Goal: Task Accomplishment & Management: Complete application form

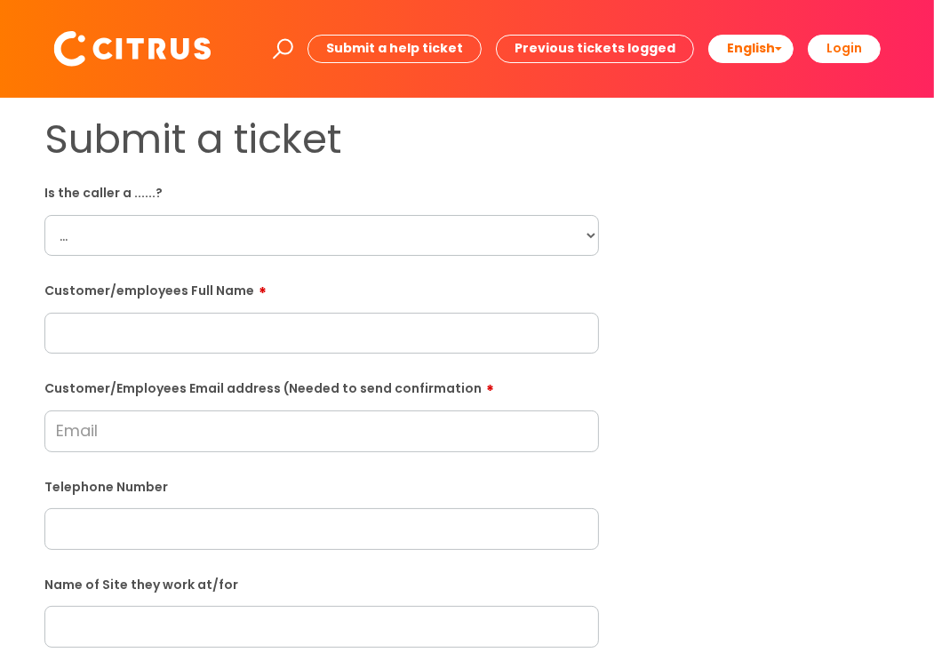
click at [362, 229] on select "... Citrus Customer Citrus Employee [DEMOGRAPHIC_DATA] Supplier" at bounding box center [321, 235] width 555 height 41
click at [44, 215] on select "... Citrus Customer Citrus Employee [DEMOGRAPHIC_DATA] Supplier" at bounding box center [321, 235] width 555 height 41
drag, startPoint x: 188, startPoint y: 249, endPoint x: 174, endPoint y: 257, distance: 15.5
click at [188, 249] on select "... Citrus Customer Citrus Employee [DEMOGRAPHIC_DATA] Supplier" at bounding box center [321, 235] width 555 height 41
select select "Citrus Employee"
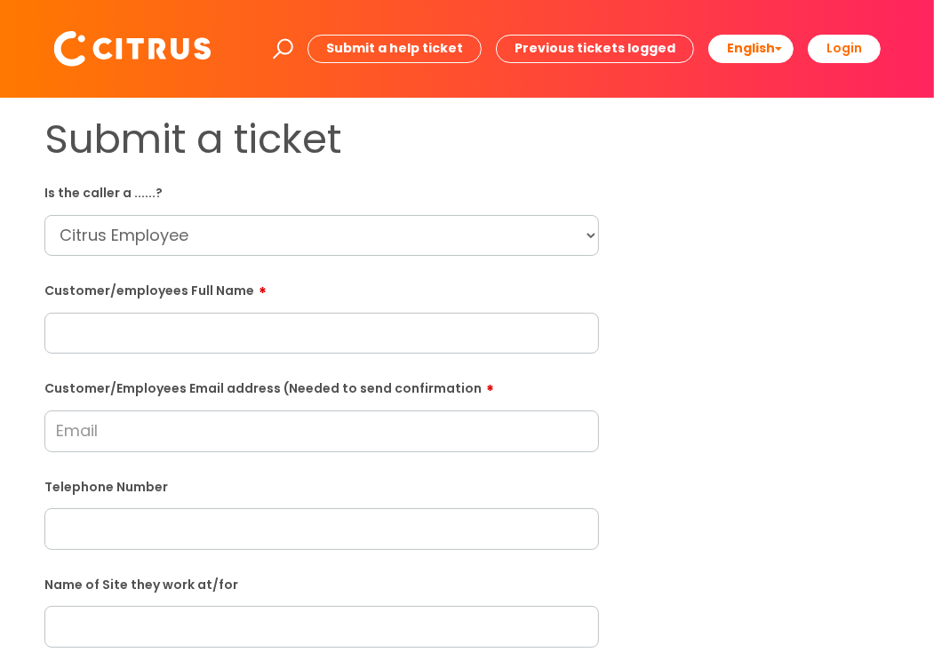
click at [44, 215] on select "... Citrus Customer Citrus Employee [DEMOGRAPHIC_DATA] Supplier" at bounding box center [321, 235] width 555 height 41
click at [106, 329] on input "text" at bounding box center [321, 333] width 555 height 41
paste input "[PERSON_NAME]"
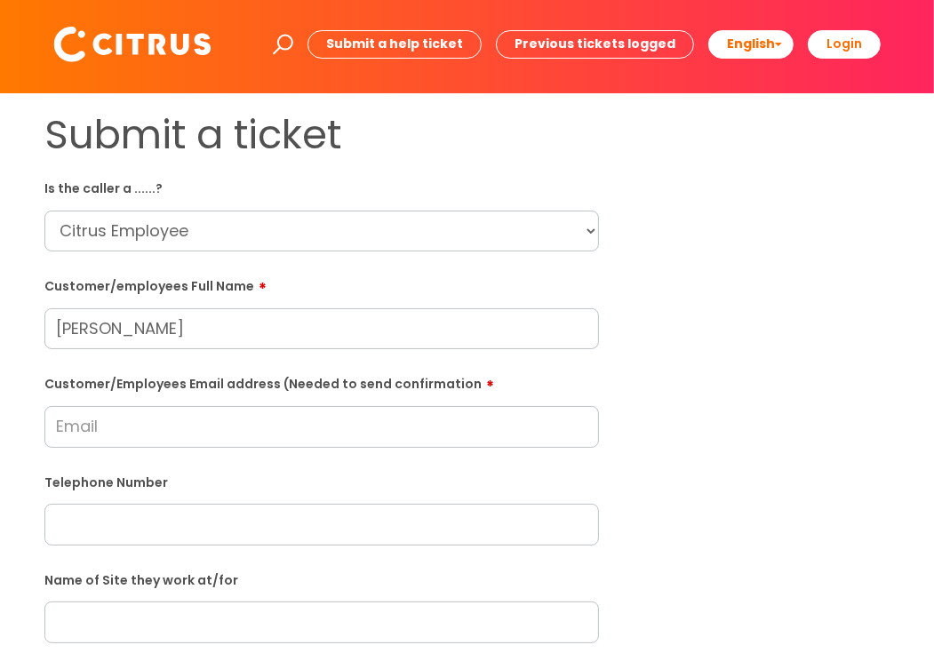
scroll to position [178, 0]
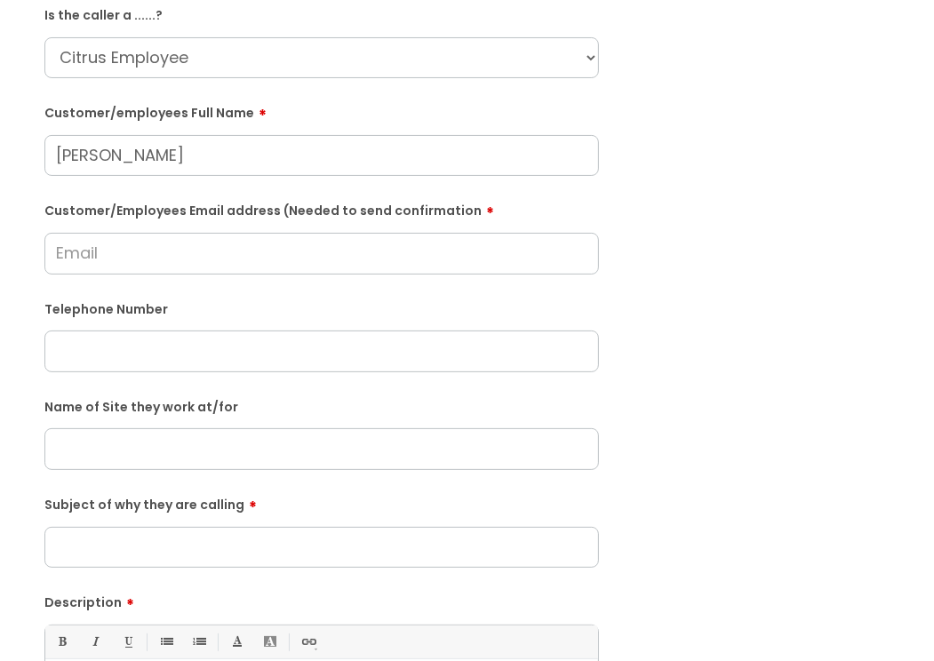
type input "[PERSON_NAME]"
click at [243, 263] on input "Customer/Employees Email address (Needed to send confirmation" at bounding box center [321, 253] width 555 height 41
drag, startPoint x: 127, startPoint y: 365, endPoint x: 124, endPoint y: 356, distance: 10.1
click at [127, 364] on input "text" at bounding box center [321, 351] width 555 height 41
paste input "07538474257"
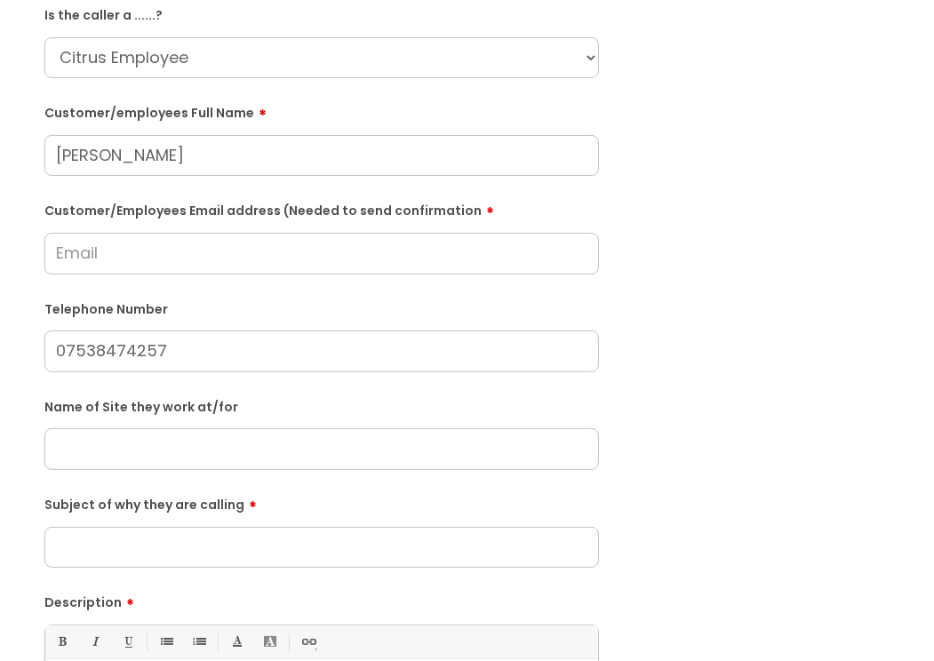
type input "07538474257"
click at [123, 252] on input "Customer/Employees Email address (Needed to send confirmation" at bounding box center [321, 253] width 555 height 41
type input "[EMAIL_ADDRESS][DOMAIN_NAME]"
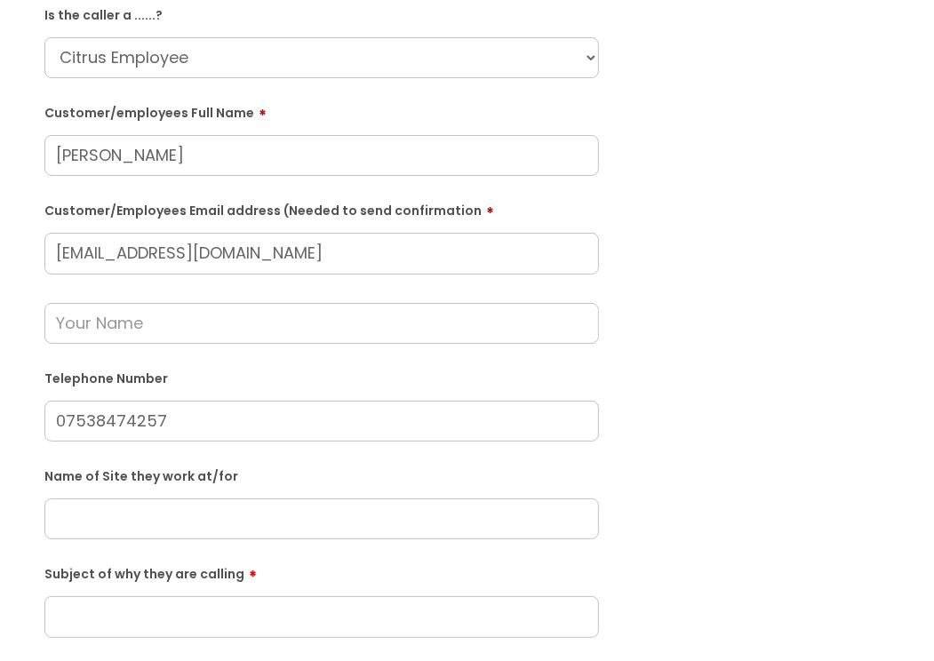
click at [127, 326] on input "text" at bounding box center [321, 323] width 555 height 41
drag, startPoint x: 30, startPoint y: 351, endPoint x: 30, endPoint y: 341, distance: 9.8
click at [31, 349] on div "Submit a ticket Is the caller a ......? ... Citrus Customer Citrus Employee [DE…" at bounding box center [321, 484] width 581 height 1093
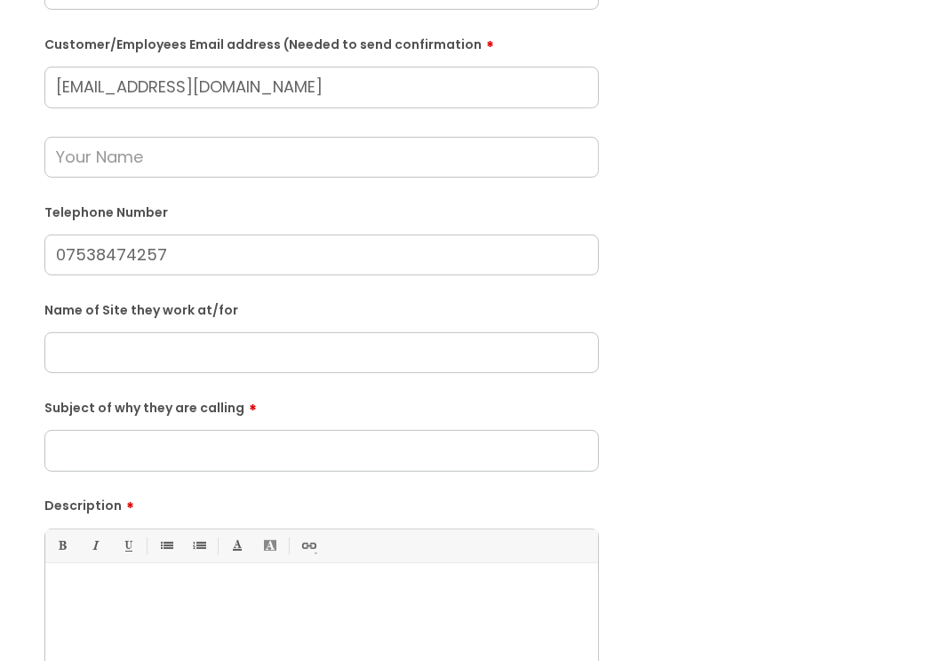
scroll to position [356, 0]
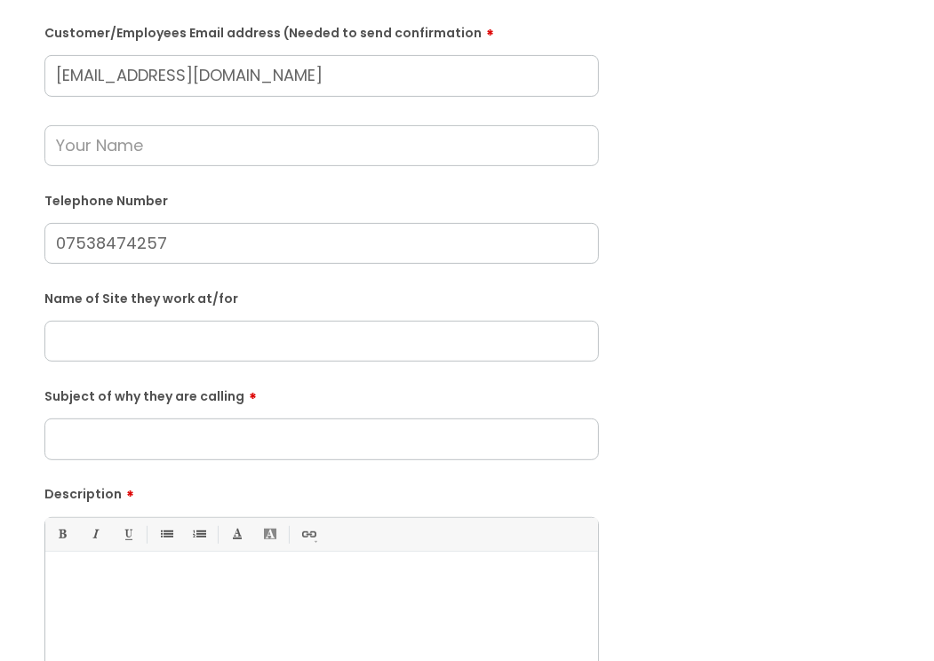
click at [114, 342] on input "text" at bounding box center [321, 341] width 555 height 41
paste input "Holy Toad Hall Nursery"
type input "Holy Toad Hall Nursery"
click at [251, 442] on input "Subject of why they are calling" at bounding box center [321, 439] width 555 height 41
type input "Sickness"
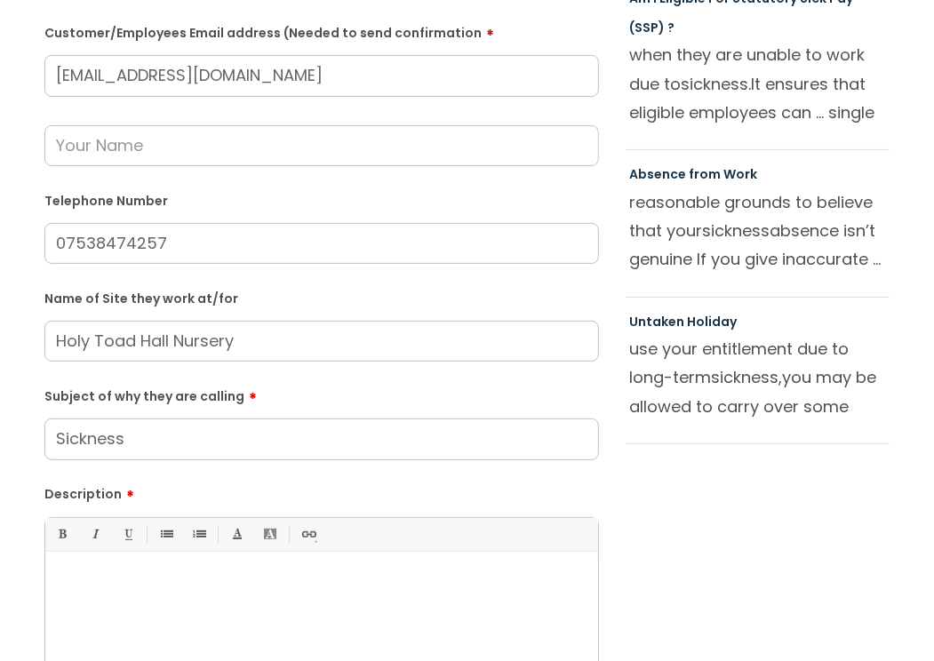
click at [173, 586] on p at bounding box center [322, 582] width 526 height 16
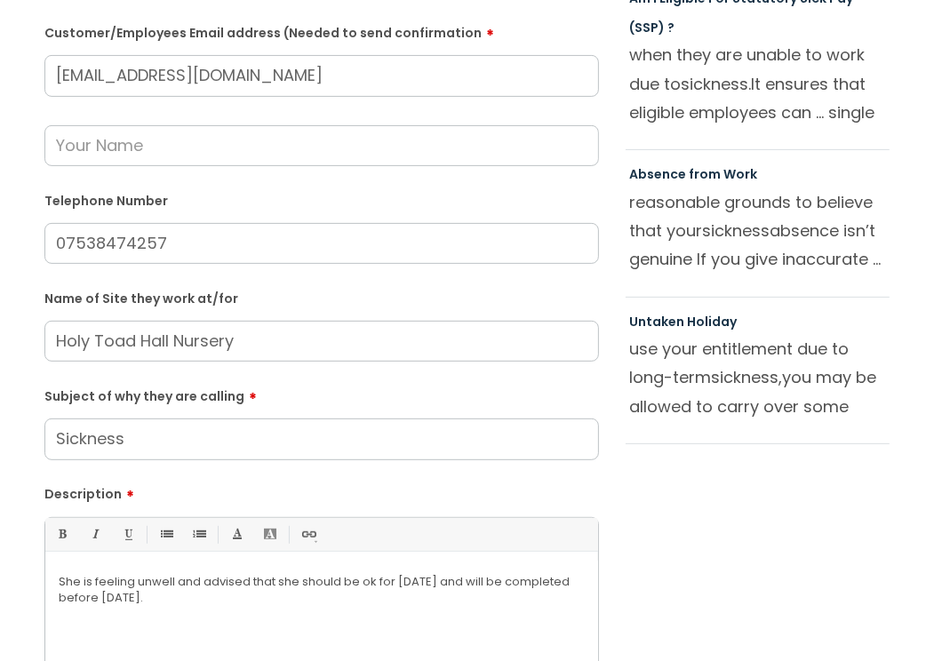
click at [179, 595] on p "She is feeling unwell and advised that she should be ok for [DATE] and will be …" at bounding box center [322, 590] width 526 height 32
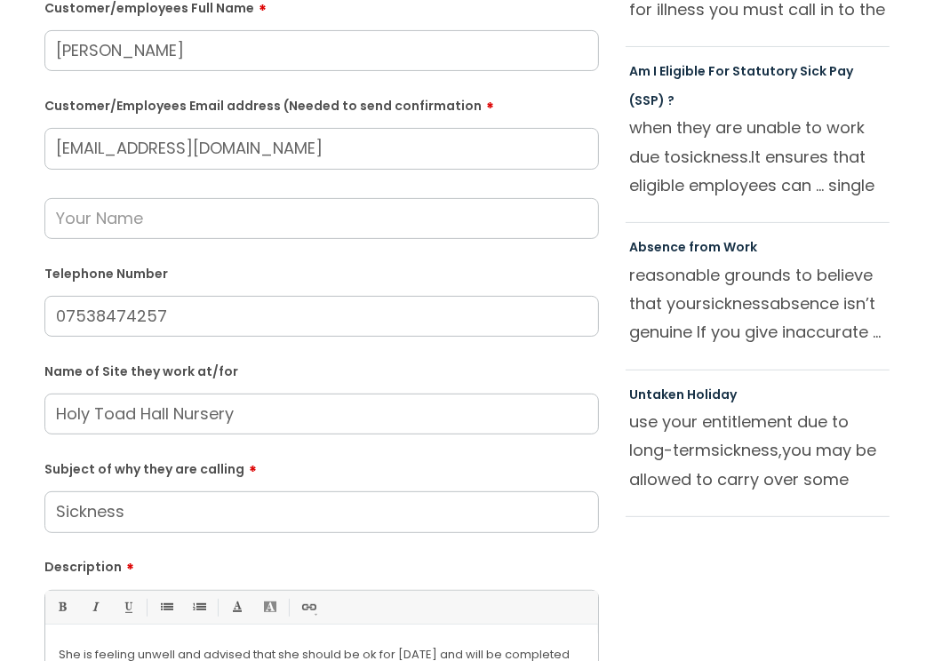
scroll to position [178, 0]
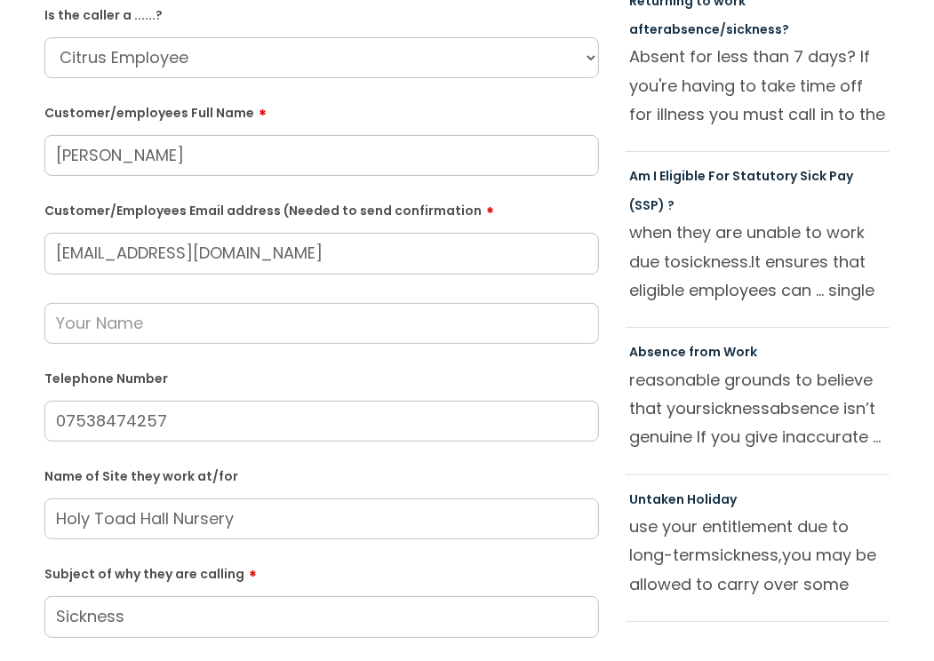
drag, startPoint x: 156, startPoint y: 331, endPoint x: 127, endPoint y: 308, distance: 36.8
click at [156, 331] on input "text" at bounding box center [321, 323] width 555 height 41
paste input "[PERSON_NAME]"
type input "[PERSON_NAME]"
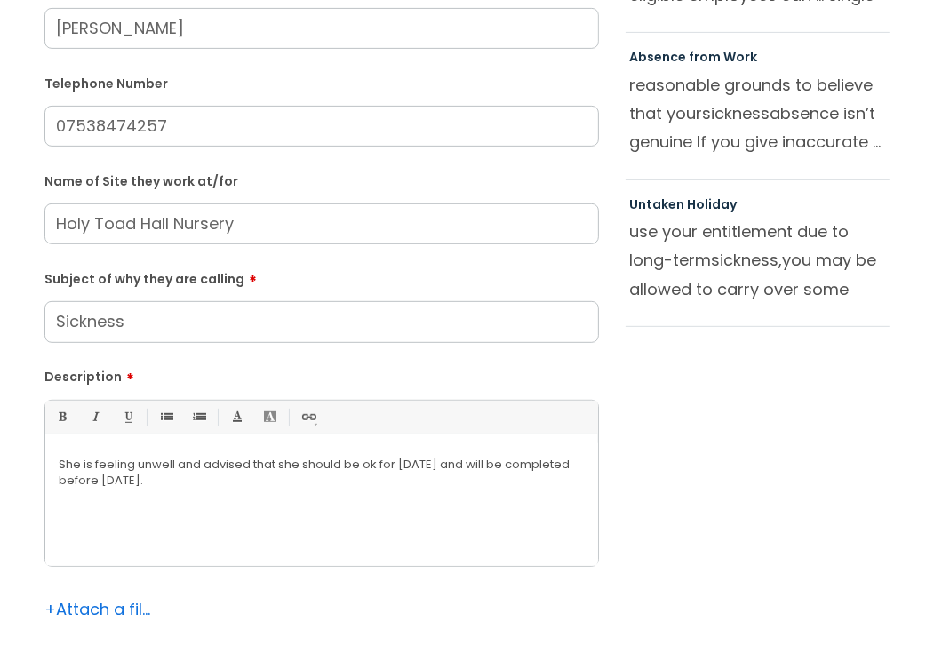
scroll to position [711, 0]
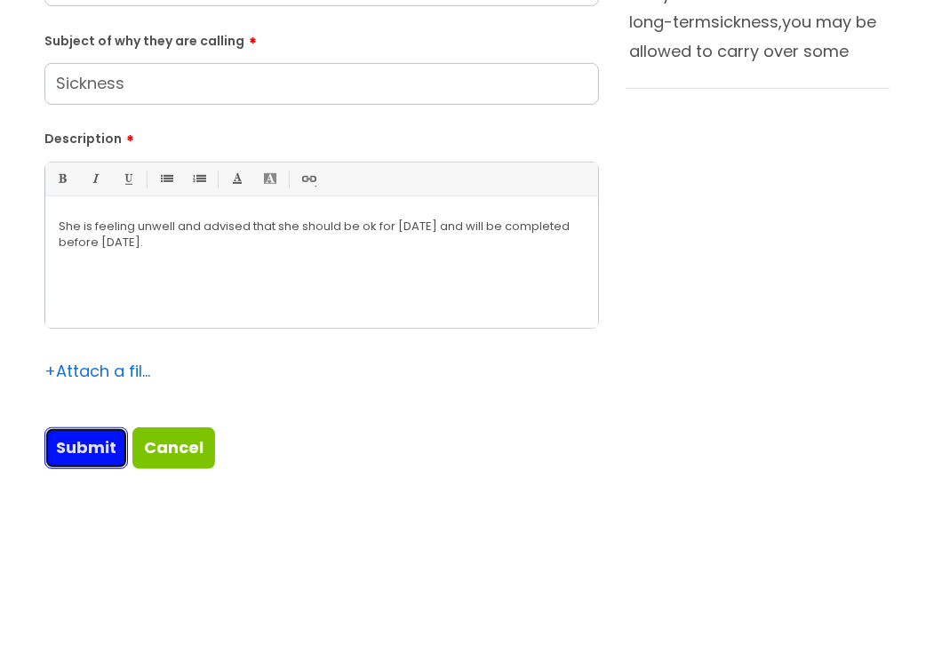
click at [105, 446] on input "Submit" at bounding box center [86, 448] width 84 height 41
type input "Please Wait..."
